Goal: Information Seeking & Learning: Learn about a topic

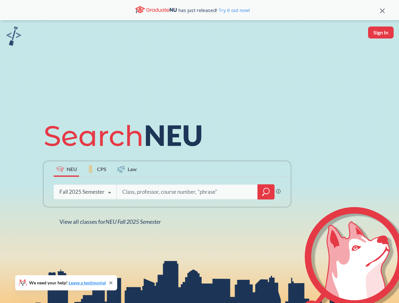
click at [199, 152] on icon at bounding box center [126, 135] width 164 height 35
click at [382, 10] on icon at bounding box center [382, 11] width 5 height 5
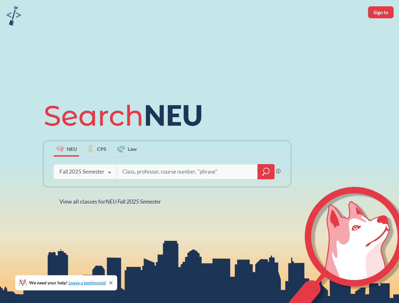
click at [380, 33] on div "NEU CPS Law Phrase search guarantees the exact search appears in the results. E…" at bounding box center [199, 151] width 399 height 303
click at [66, 169] on div "Fall 2025 Semester" at bounding box center [81, 171] width 45 height 7
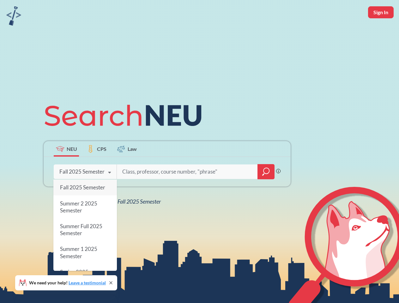
click at [97, 169] on div "Fall 2025 Semester" at bounding box center [81, 171] width 45 height 7
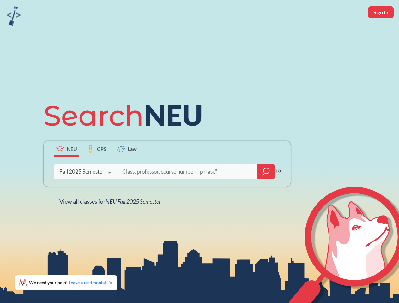
click at [127, 169] on input "search" at bounding box center [187, 171] width 131 height 13
click at [266, 192] on div "NEU CPS Law Phrase search guarantees the exact search appears in the results. E…" at bounding box center [167, 151] width 254 height 107
click at [85, 192] on div "NEU CPS Law Phrase search guarantees the exact search appears in the results. E…" at bounding box center [167, 151] width 254 height 107
click at [110, 193] on div "NEU CPS Law Phrase search guarantees the exact search appears in the results. E…" at bounding box center [167, 151] width 254 height 107
click at [111, 222] on div "NEU CPS Law Phrase search guarantees the exact search appears in the results. E…" at bounding box center [199, 151] width 399 height 303
